Goal: Find specific page/section: Find specific page/section

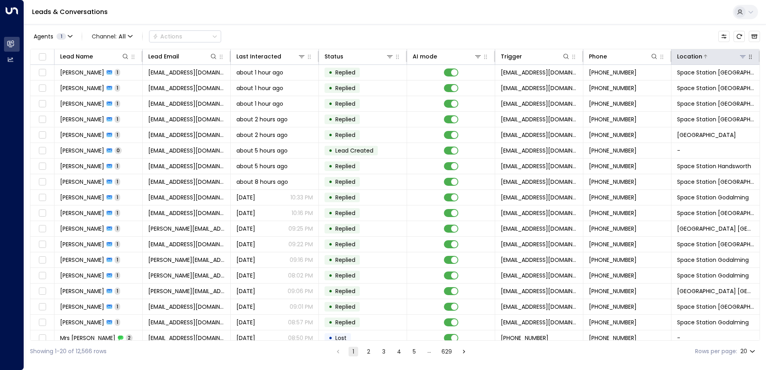
click at [741, 57] on icon at bounding box center [743, 56] width 6 height 3
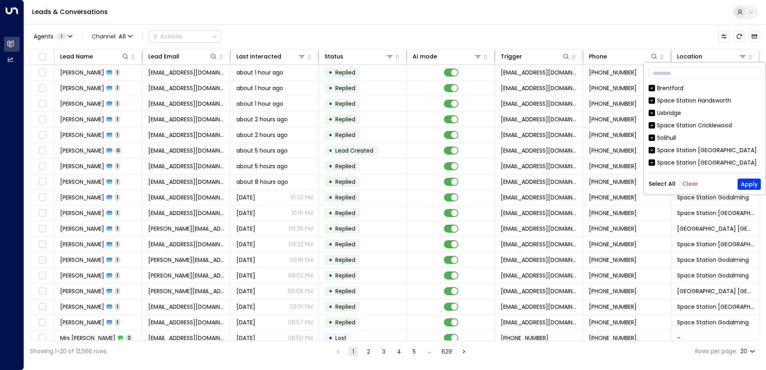
click at [692, 181] on button "Clear" at bounding box center [690, 184] width 16 height 6
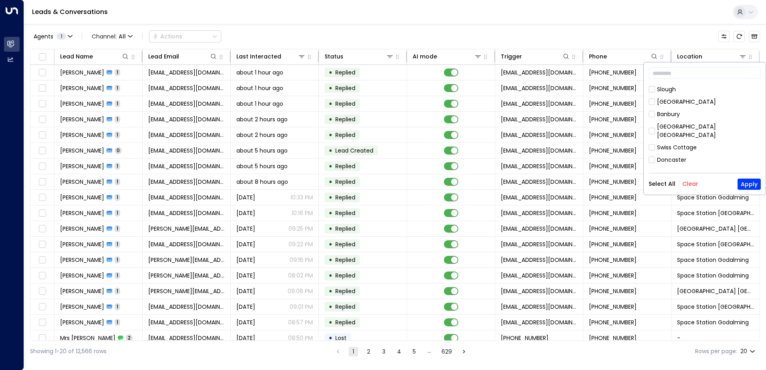
scroll to position [434, 0]
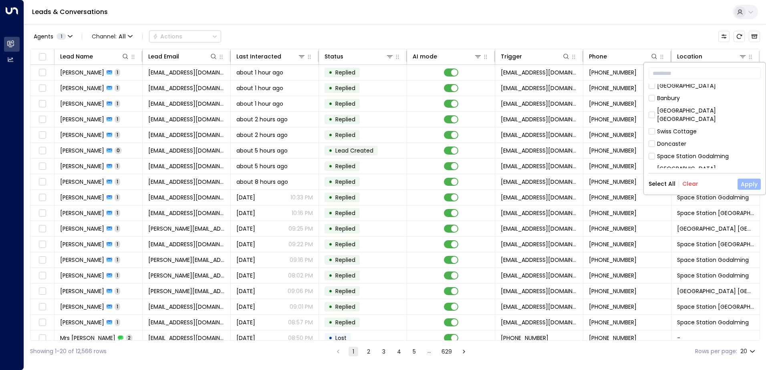
click at [743, 182] on button "Apply" at bounding box center [749, 184] width 23 height 11
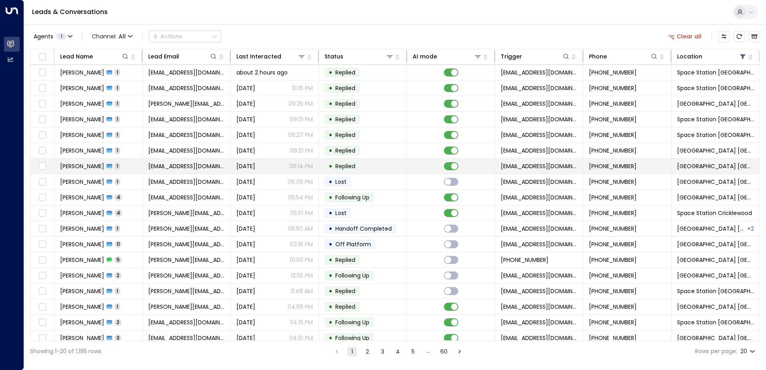
click at [120, 169] on span "1" at bounding box center [118, 166] width 6 height 7
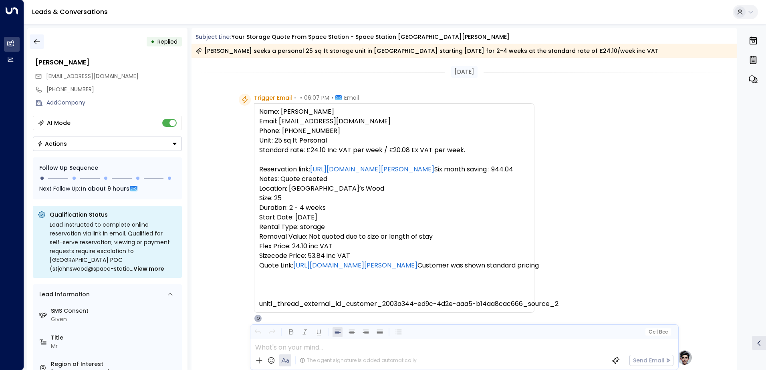
click at [36, 43] on icon "button" at bounding box center [37, 41] width 6 height 5
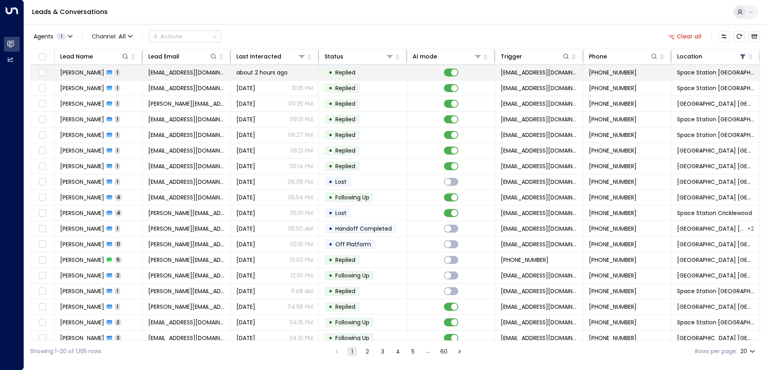
click at [120, 71] on span "1" at bounding box center [118, 72] width 6 height 7
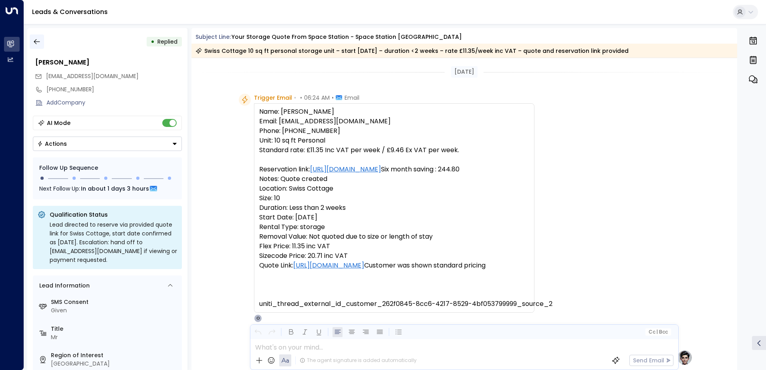
click at [35, 44] on icon "button" at bounding box center [37, 42] width 8 height 8
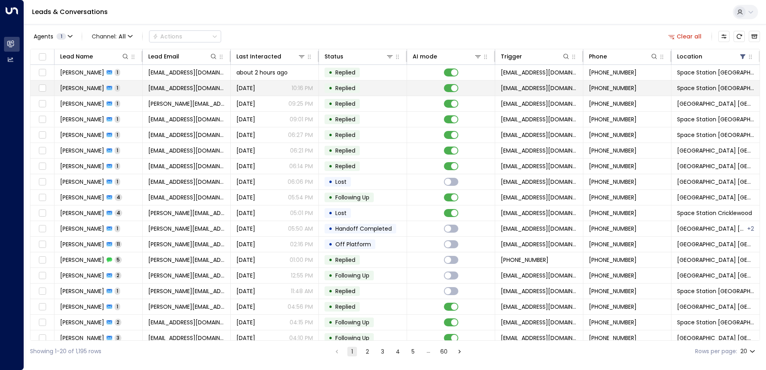
click at [120, 91] on td "[PERSON_NAME] 1" at bounding box center [99, 88] width 88 height 15
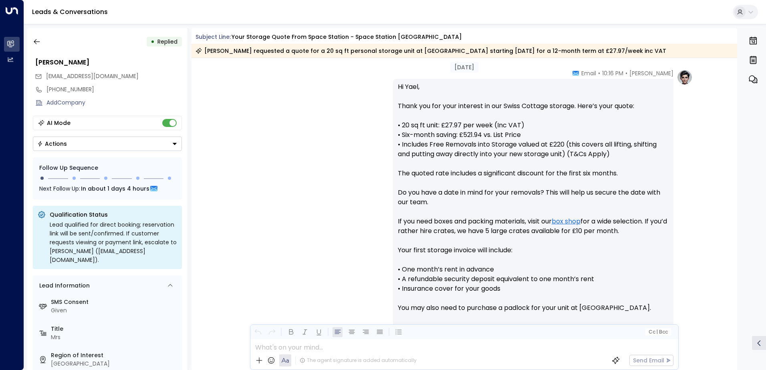
scroll to position [441, 0]
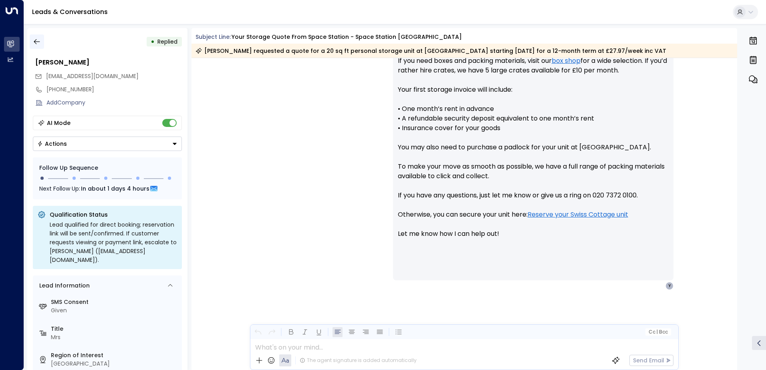
click at [35, 40] on icon "button" at bounding box center [37, 42] width 8 height 8
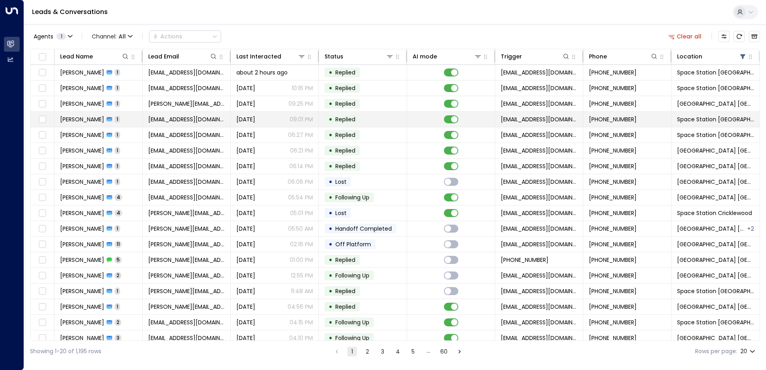
click at [76, 124] on td "[PERSON_NAME] 1" at bounding box center [99, 119] width 88 height 15
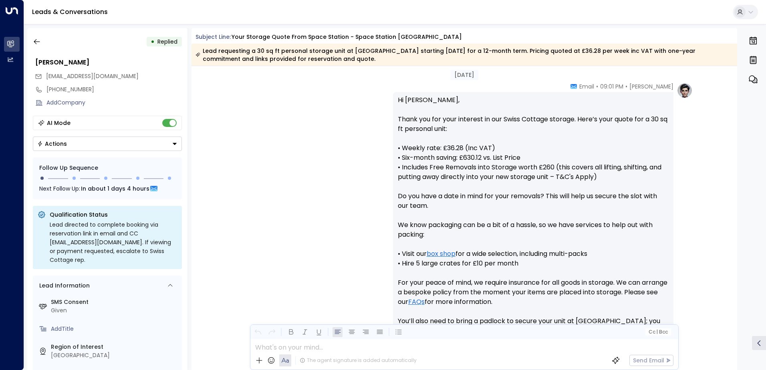
scroll to position [370, 0]
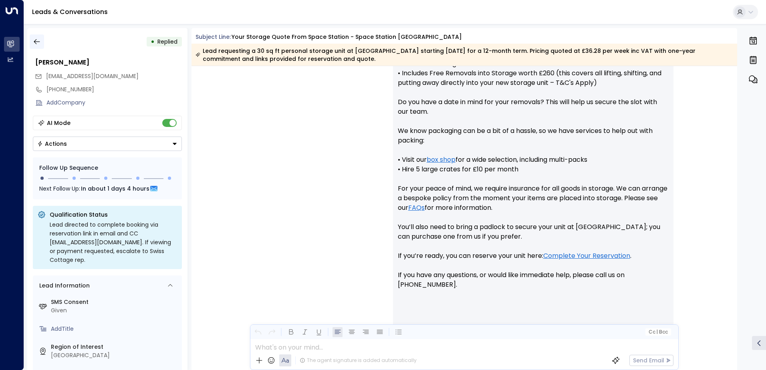
click at [41, 38] on button "button" at bounding box center [37, 41] width 14 height 14
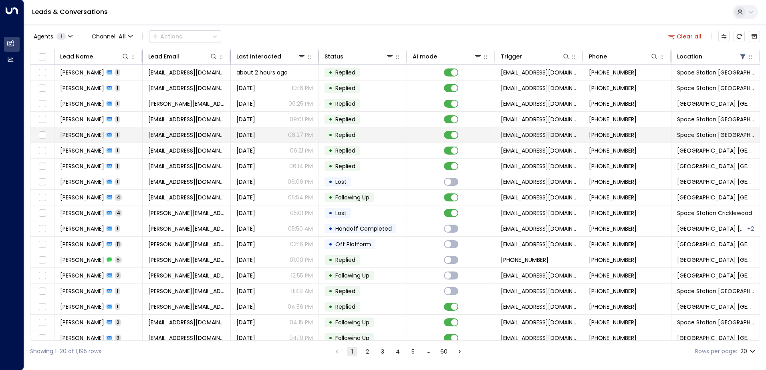
click at [111, 135] on td "[PERSON_NAME] 1" at bounding box center [99, 134] width 88 height 15
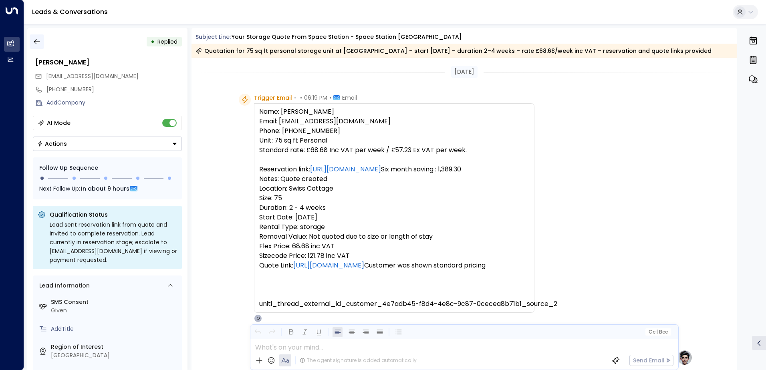
click at [33, 39] on icon "button" at bounding box center [37, 42] width 8 height 8
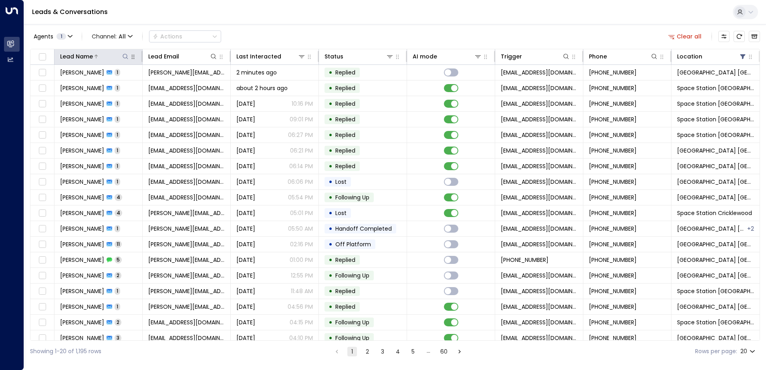
click at [124, 55] on icon at bounding box center [125, 56] width 6 height 6
type input "****"
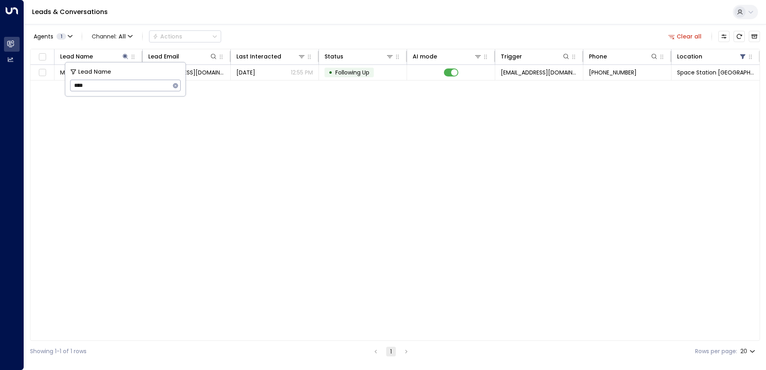
click at [278, 38] on div "Agents 1 Channel: All Actions Clear all" at bounding box center [395, 36] width 730 height 17
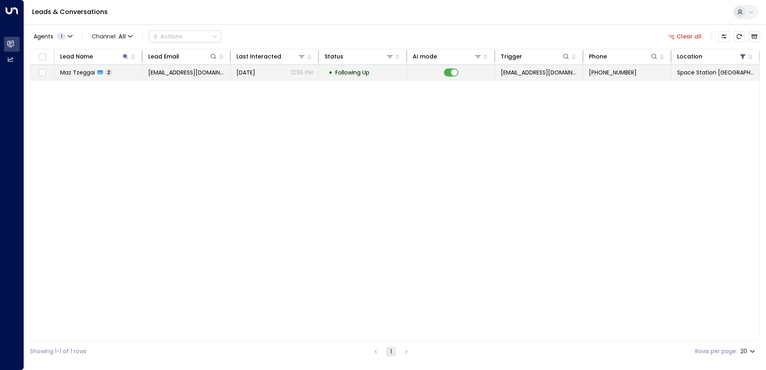
click at [126, 74] on td "Maz Tzeggai 2" at bounding box center [99, 72] width 88 height 15
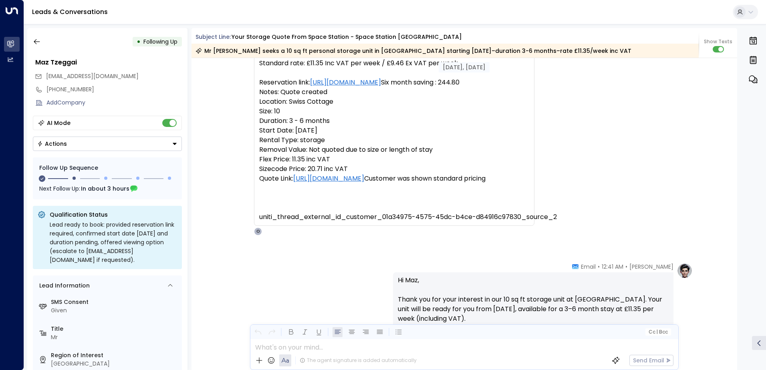
scroll to position [611, 0]
click at [38, 37] on button "button" at bounding box center [37, 41] width 14 height 14
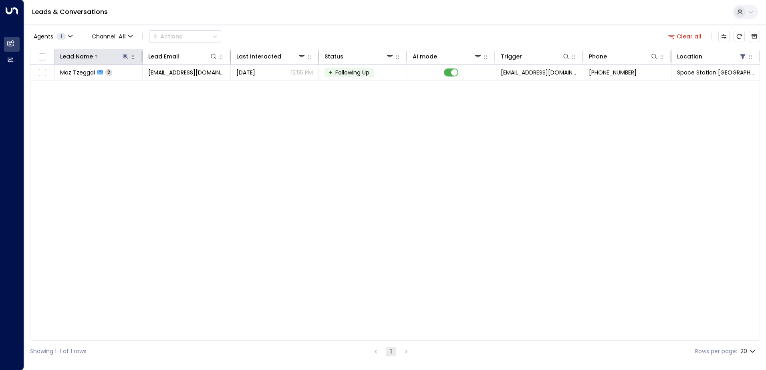
click at [127, 53] on icon at bounding box center [125, 56] width 6 height 6
click at [176, 87] on icon "button" at bounding box center [175, 85] width 5 height 5
click at [141, 86] on input "text" at bounding box center [125, 85] width 111 height 15
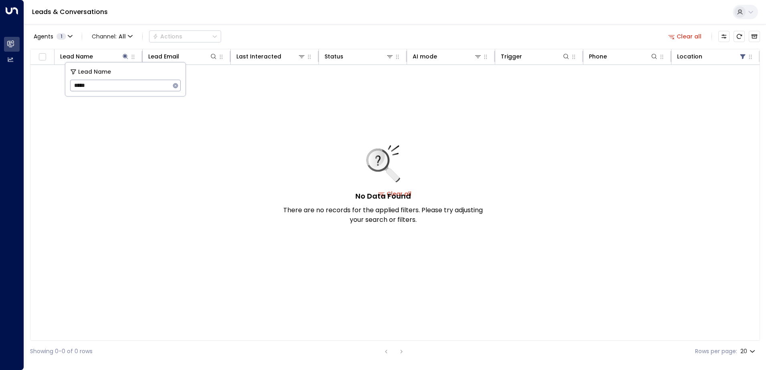
type input "****"
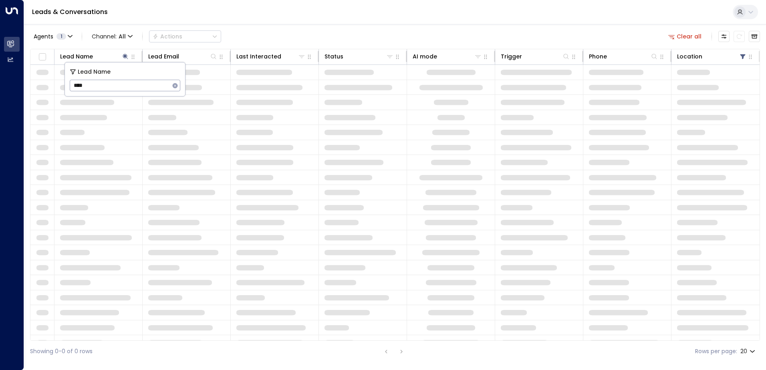
click at [273, 27] on div "Agents 1 Channel: All Actions Clear all Lead Name Lead Email Last Interacted St…" at bounding box center [395, 193] width 730 height 338
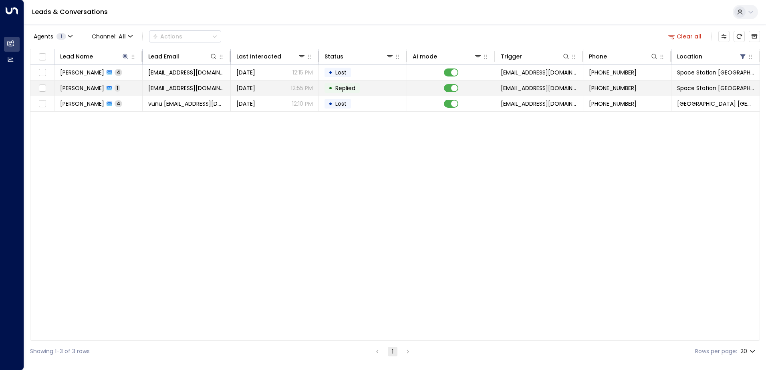
click at [103, 90] on td "[PERSON_NAME] 1" at bounding box center [99, 88] width 88 height 15
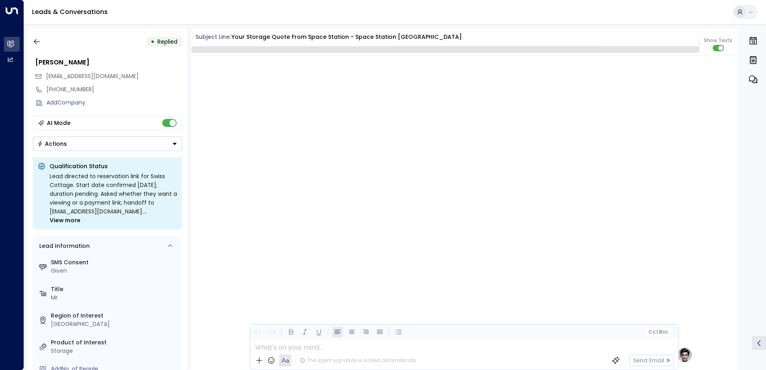
scroll to position [604, 0]
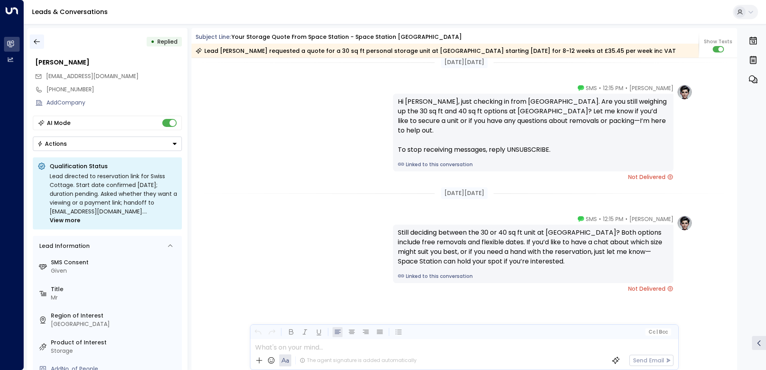
click at [38, 42] on icon "button" at bounding box center [37, 41] width 6 height 5
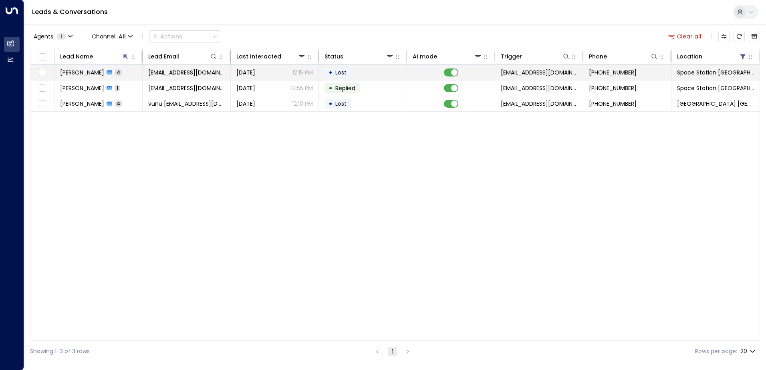
click at [117, 72] on td "[PERSON_NAME] 4" at bounding box center [99, 72] width 88 height 15
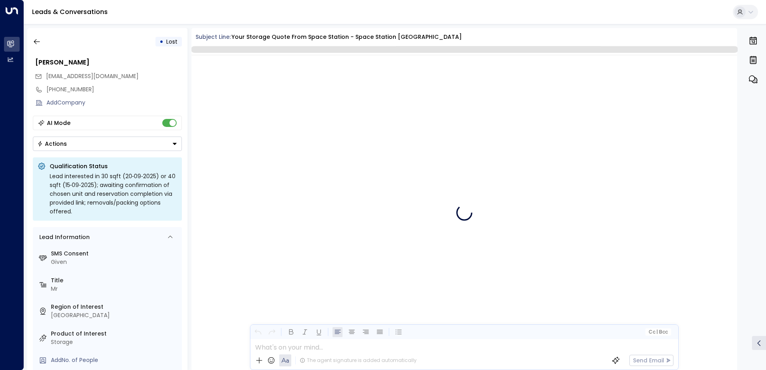
scroll to position [1580, 0]
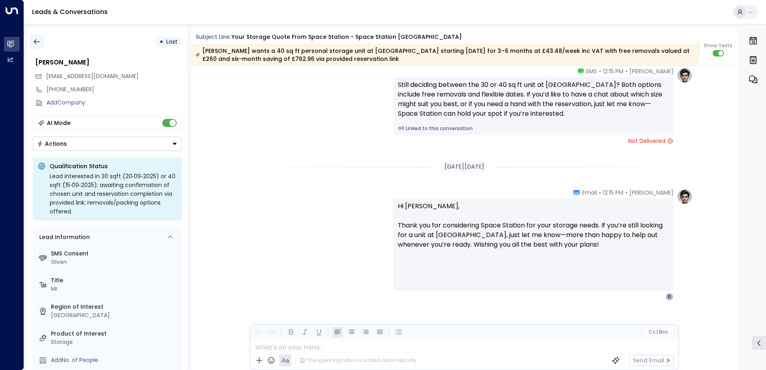
click at [38, 42] on icon "button" at bounding box center [37, 41] width 6 height 5
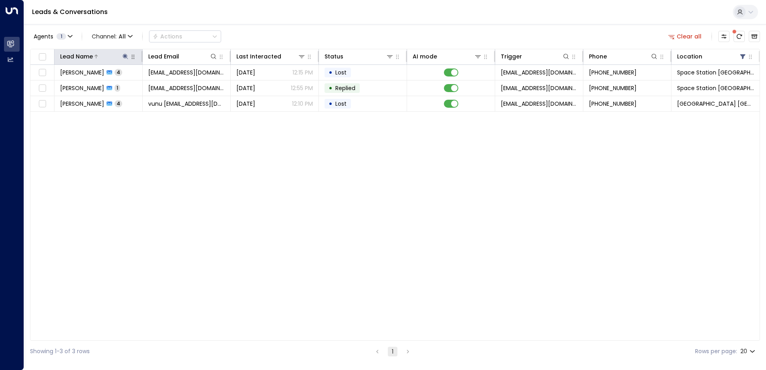
click at [123, 58] on icon at bounding box center [125, 56] width 6 height 6
click at [174, 85] on icon "button" at bounding box center [175, 85] width 5 height 5
click at [160, 85] on input "text" at bounding box center [125, 85] width 111 height 15
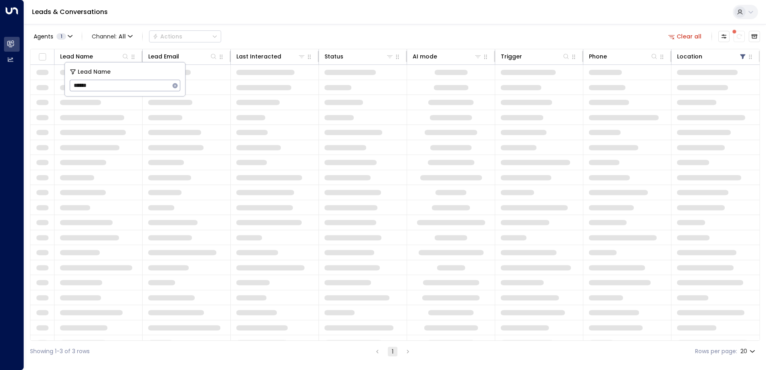
type input "******"
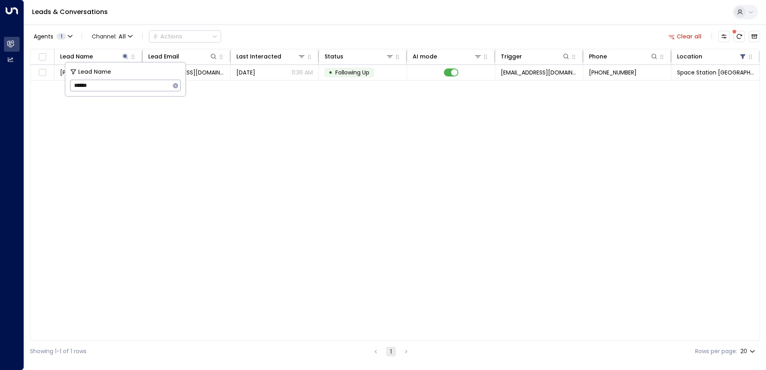
click at [304, 19] on div "Leads & Conversations" at bounding box center [395, 12] width 742 height 24
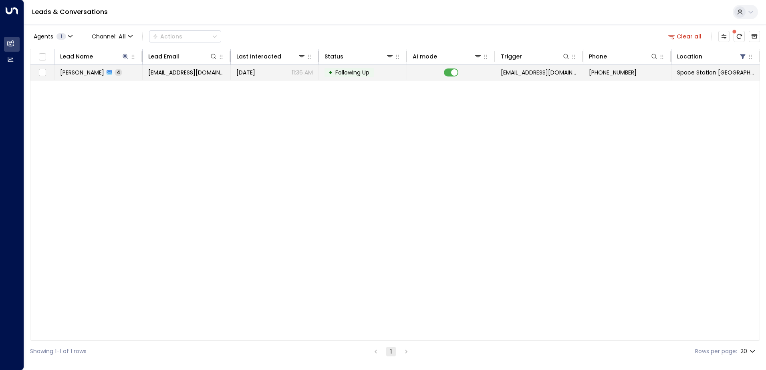
click at [243, 68] on td "[DATE] 11:36 AM" at bounding box center [275, 72] width 88 height 15
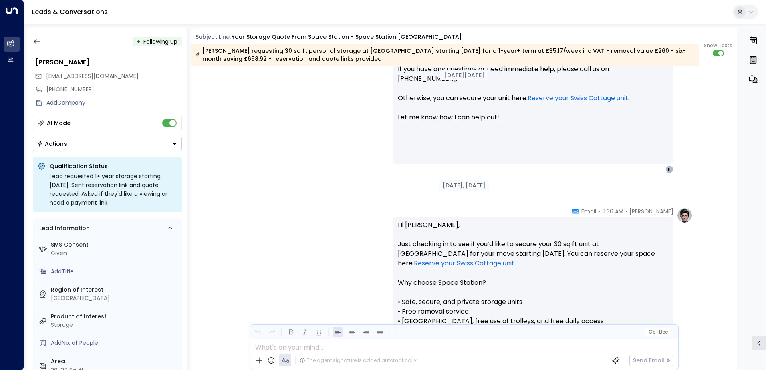
scroll to position [474, 0]
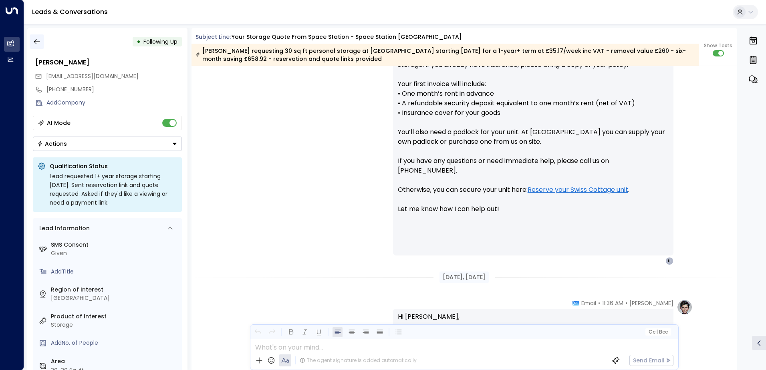
click at [38, 42] on icon "button" at bounding box center [37, 42] width 8 height 8
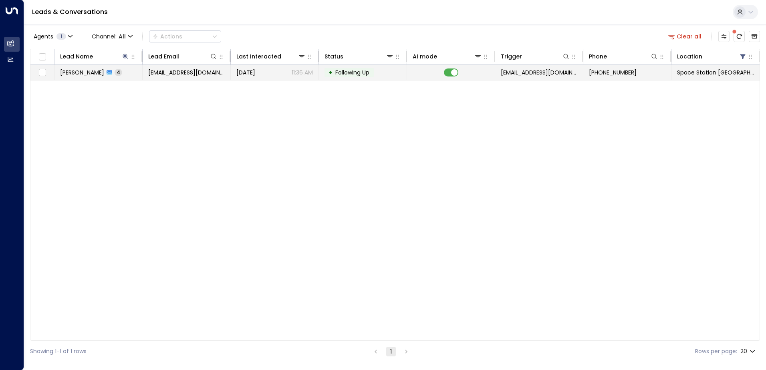
click at [236, 75] on td "[DATE] 11:36 AM" at bounding box center [275, 72] width 88 height 15
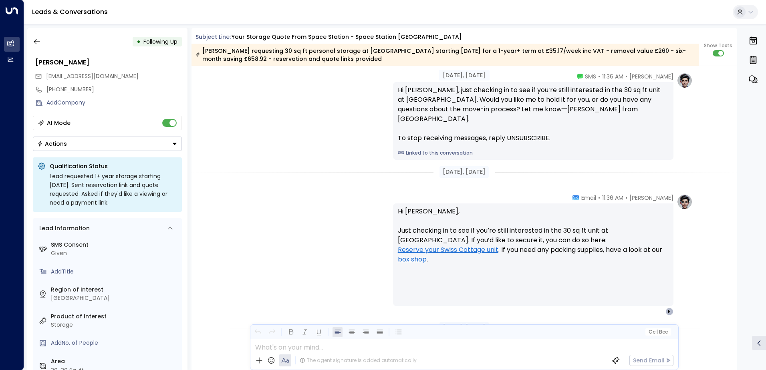
scroll to position [846, 0]
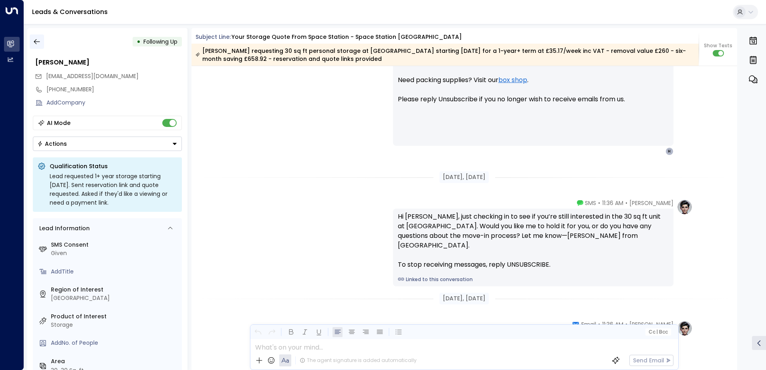
click at [35, 42] on icon "button" at bounding box center [37, 42] width 8 height 8
